Goal: Information Seeking & Learning: Learn about a topic

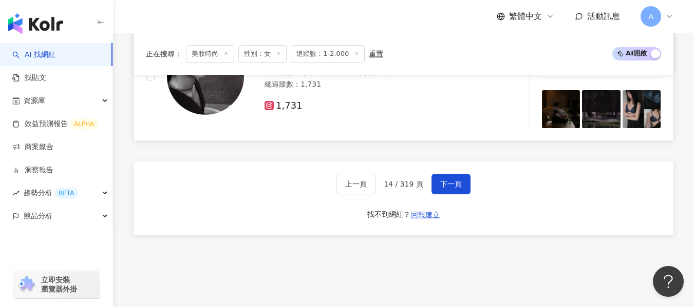
scroll to position [2002, 0]
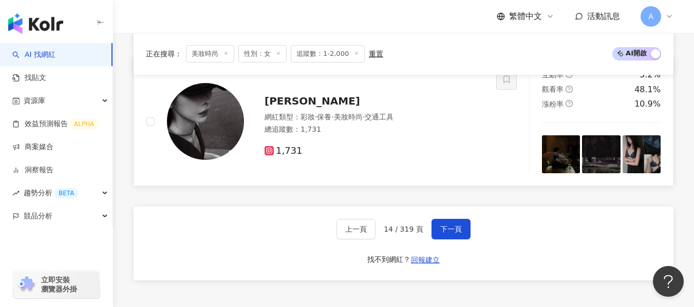
click at [339, 108] on div "[PERSON_NAME]" at bounding box center [373, 101] width 219 height 14
